Goal: Find specific page/section: Find specific page/section

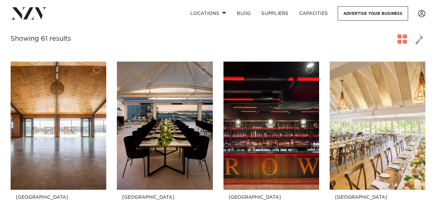
scroll to position [133, 0]
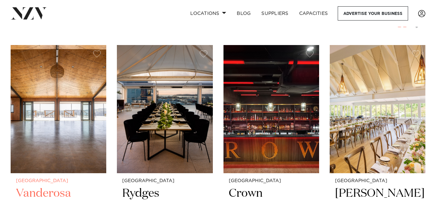
click at [79, 104] on img at bounding box center [59, 109] width 96 height 128
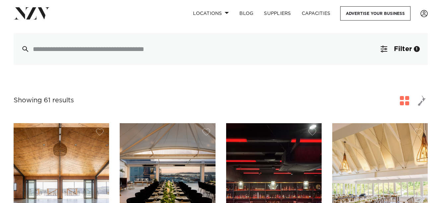
scroll to position [0, 0]
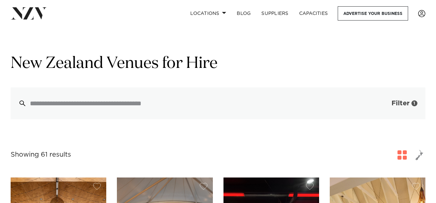
click at [405, 107] on span "Filter" at bounding box center [400, 103] width 18 height 7
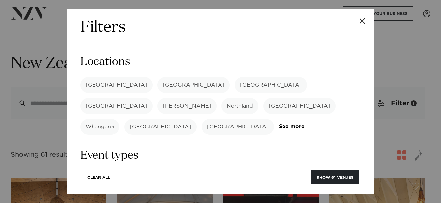
click at [110, 84] on label "[GEOGRAPHIC_DATA]" at bounding box center [116, 85] width 72 height 16
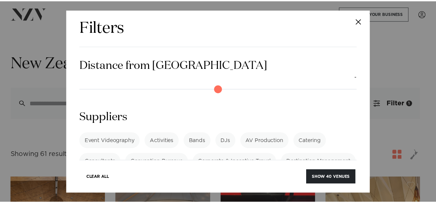
scroll to position [514, 0]
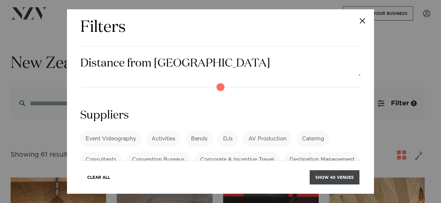
click at [341, 180] on button "Show 40 venues" at bounding box center [335, 178] width 50 height 14
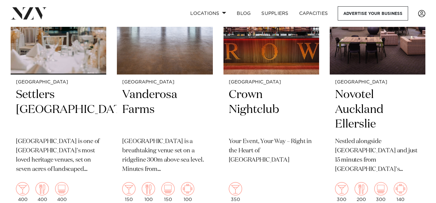
scroll to position [232, 0]
